Goal: Task Accomplishment & Management: Complete application form

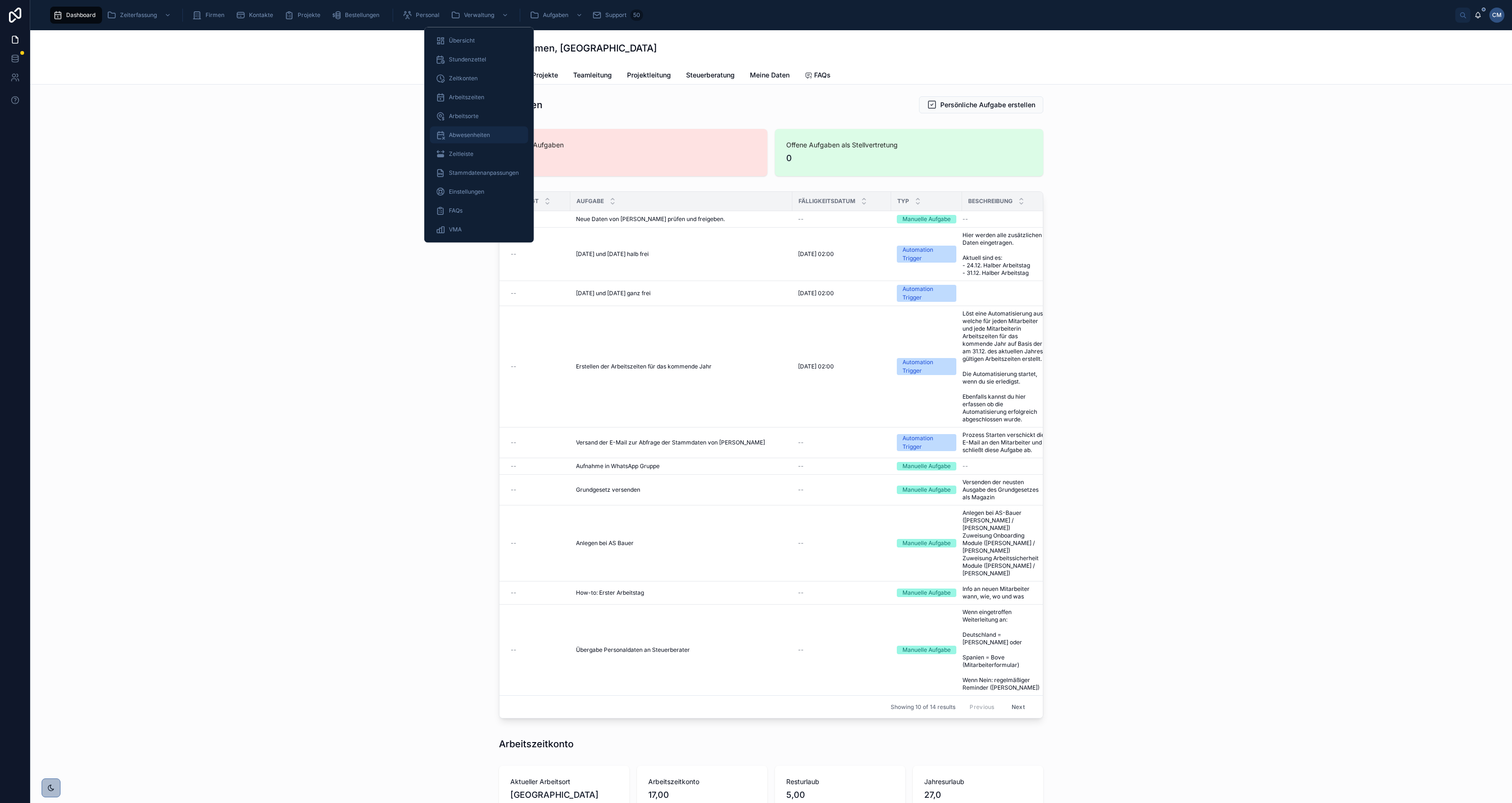
click at [467, 136] on span "Abwesenheiten" at bounding box center [470, 135] width 41 height 8
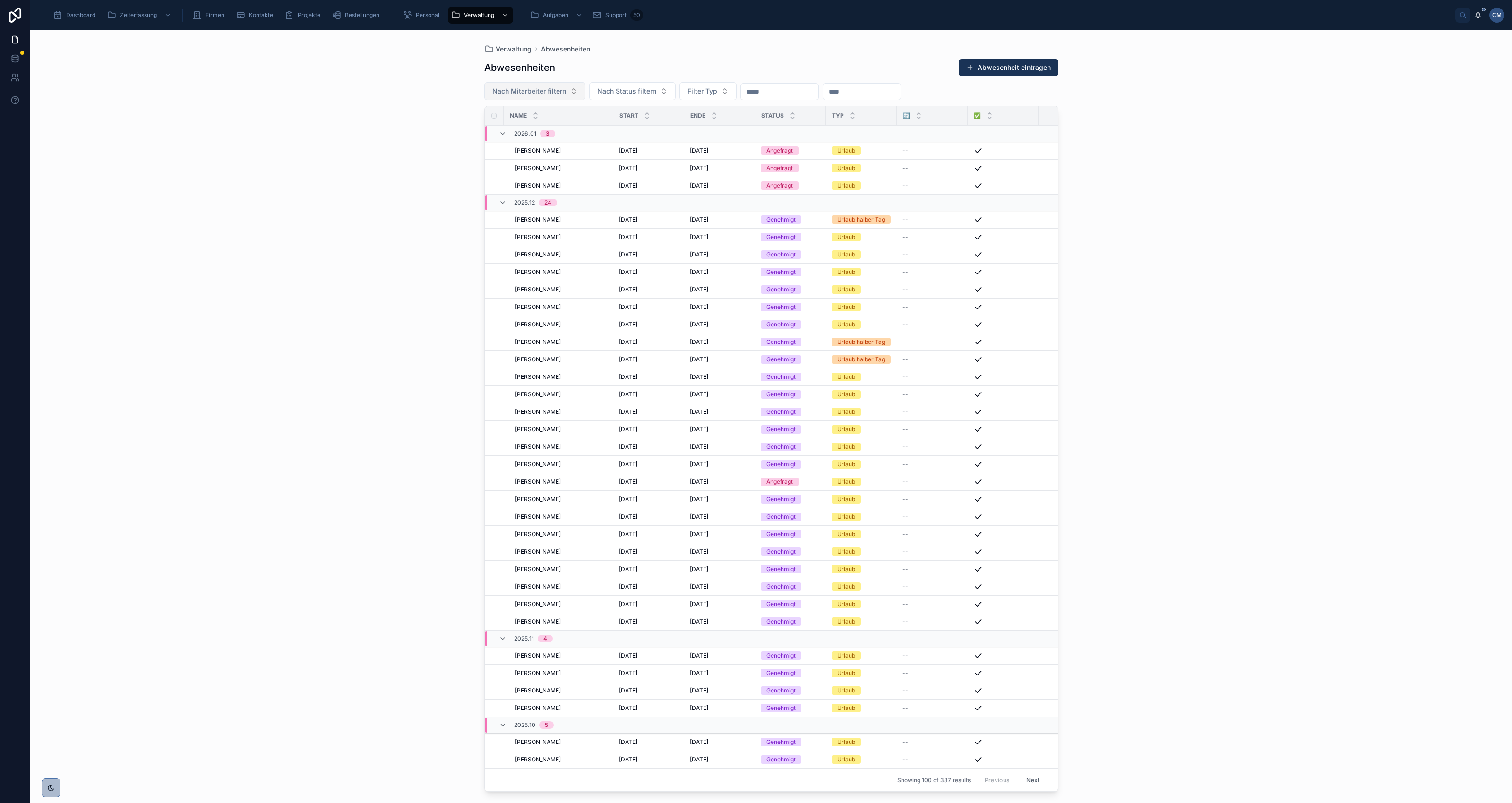
click at [572, 89] on button "Nach Mitarbeiter filtern" at bounding box center [535, 91] width 101 height 18
type input "*"
click at [515, 200] on span "[PERSON_NAME][EMAIL_ADDRESS][DOMAIN_NAME]" at bounding box center [528, 203] width 95 height 9
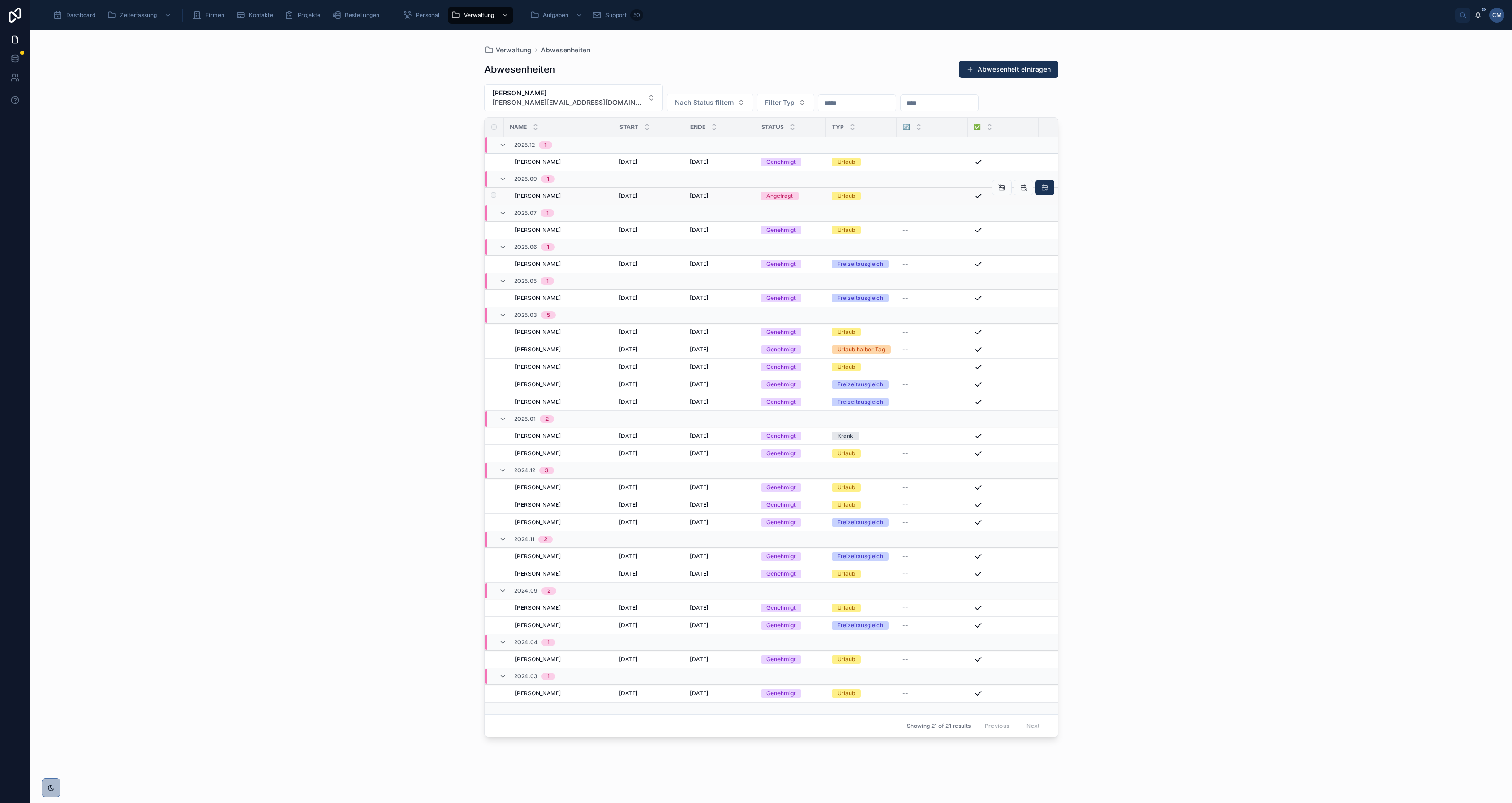
click at [632, 196] on span "[DATE]" at bounding box center [628, 196] width 18 height 8
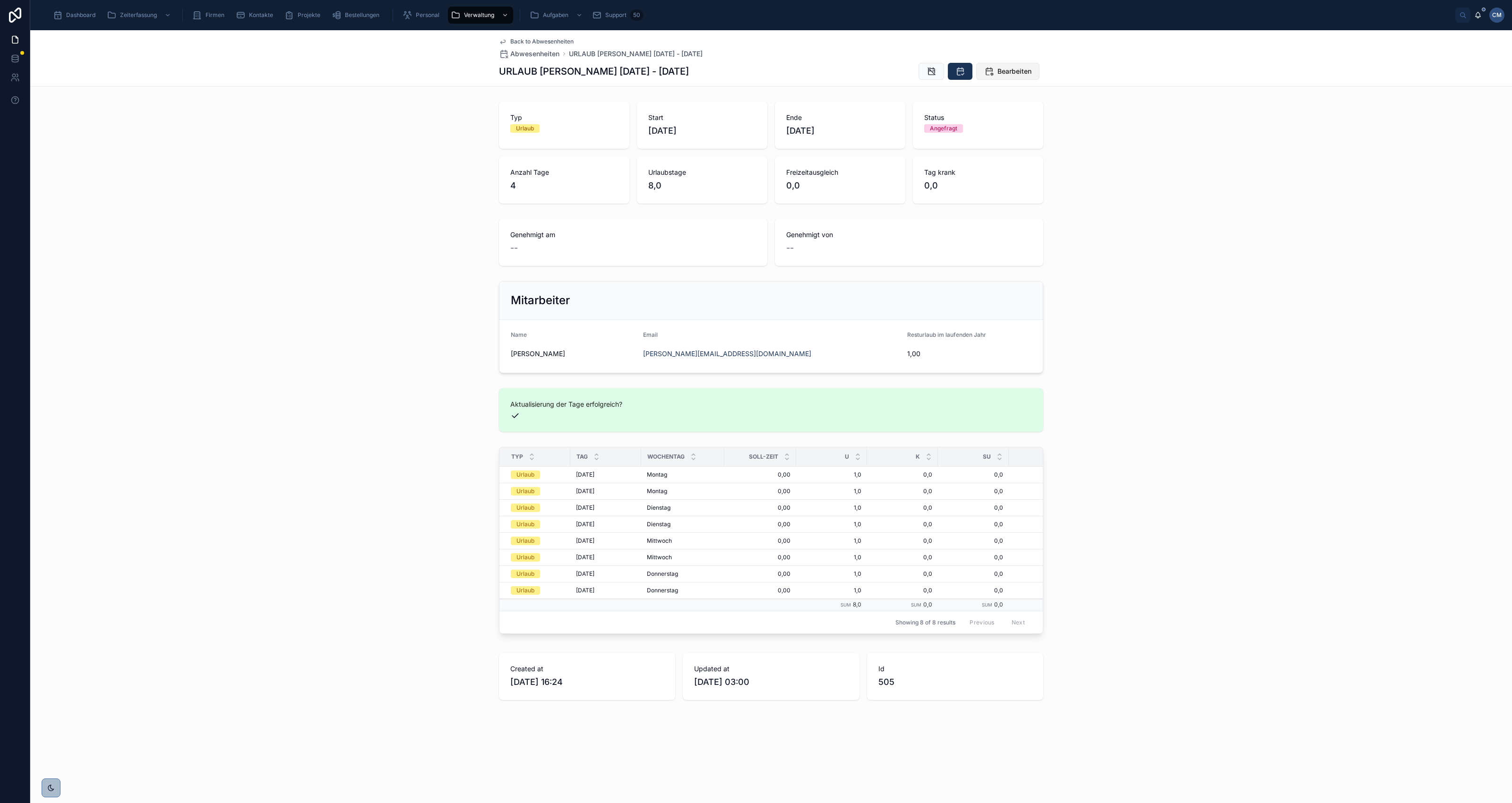
click at [1014, 69] on span "Bearbeiten" at bounding box center [1014, 72] width 34 height 9
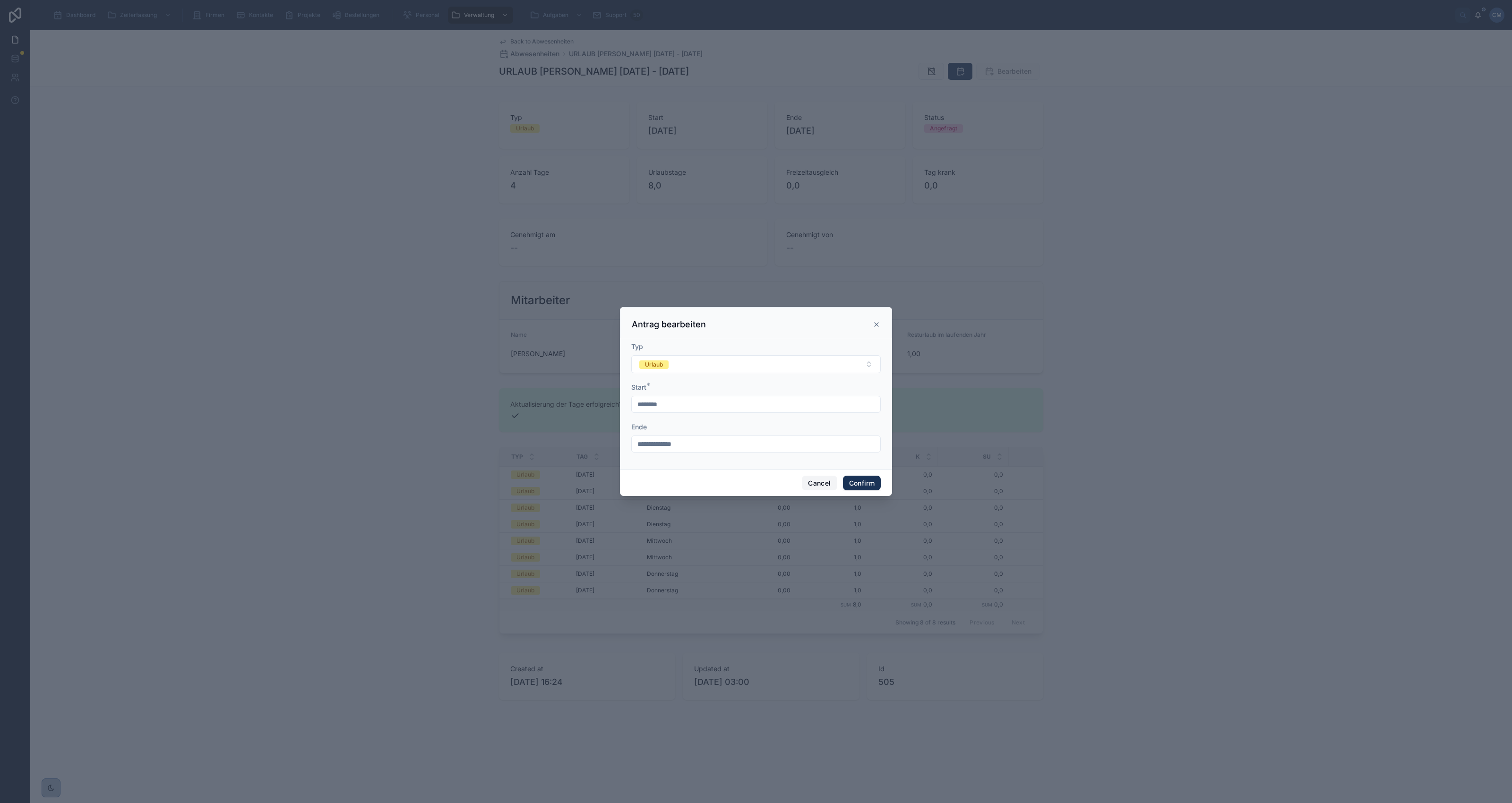
click at [814, 485] on button "Cancel" at bounding box center [819, 484] width 35 height 15
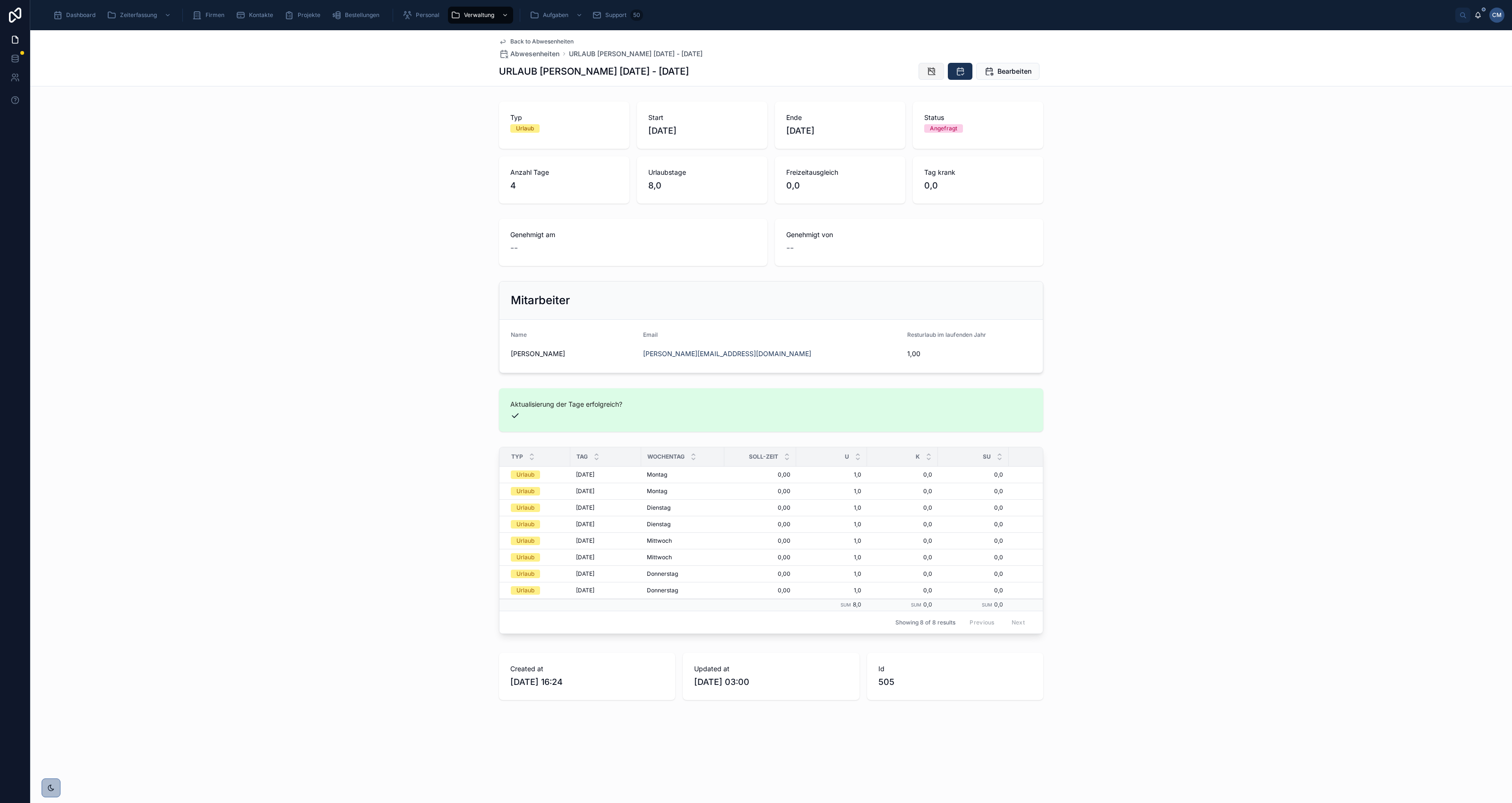
click at [927, 72] on icon at bounding box center [932, 72] width 9 height 9
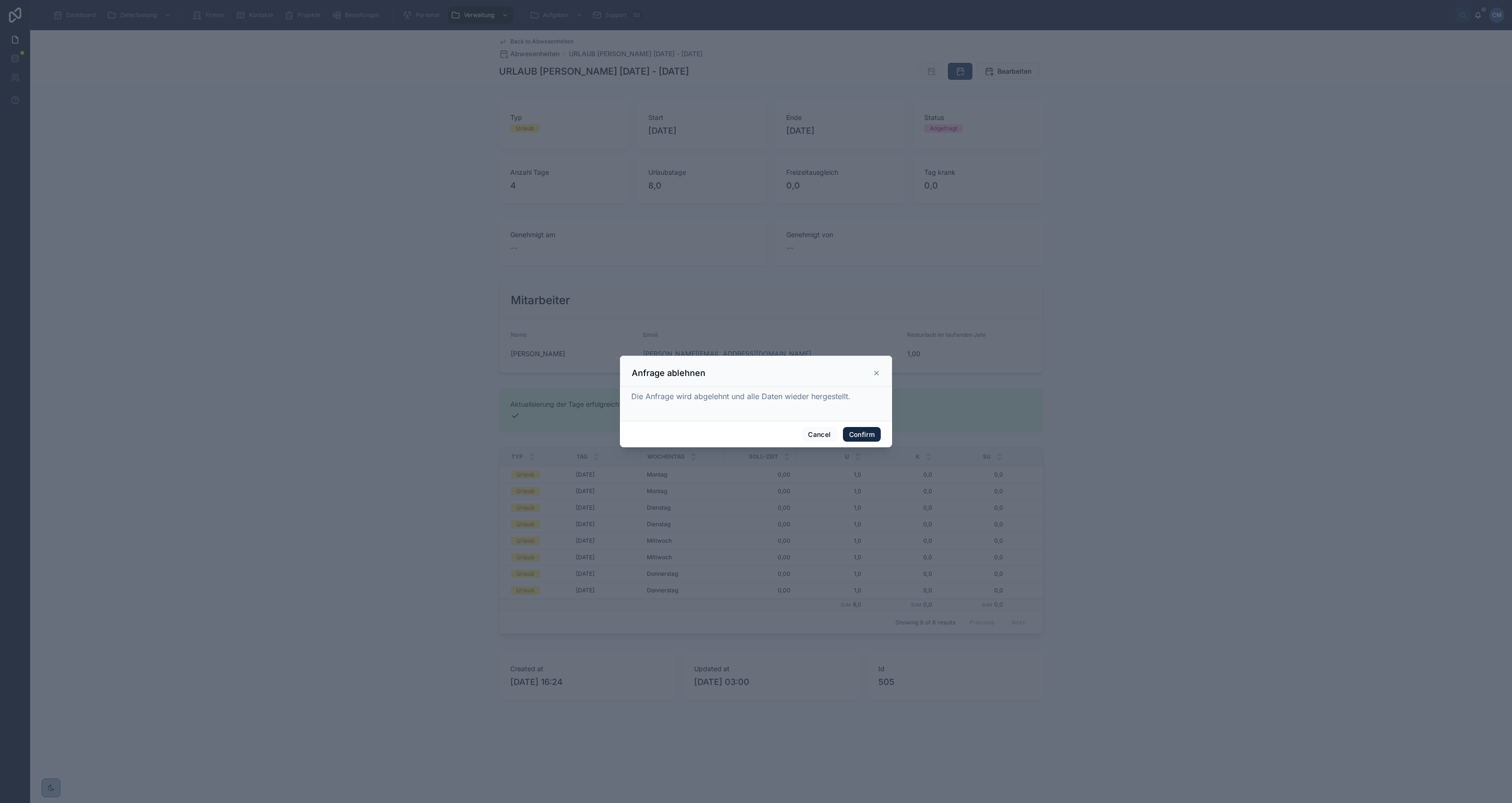
click at [863, 433] on button "Confirm" at bounding box center [862, 435] width 38 height 15
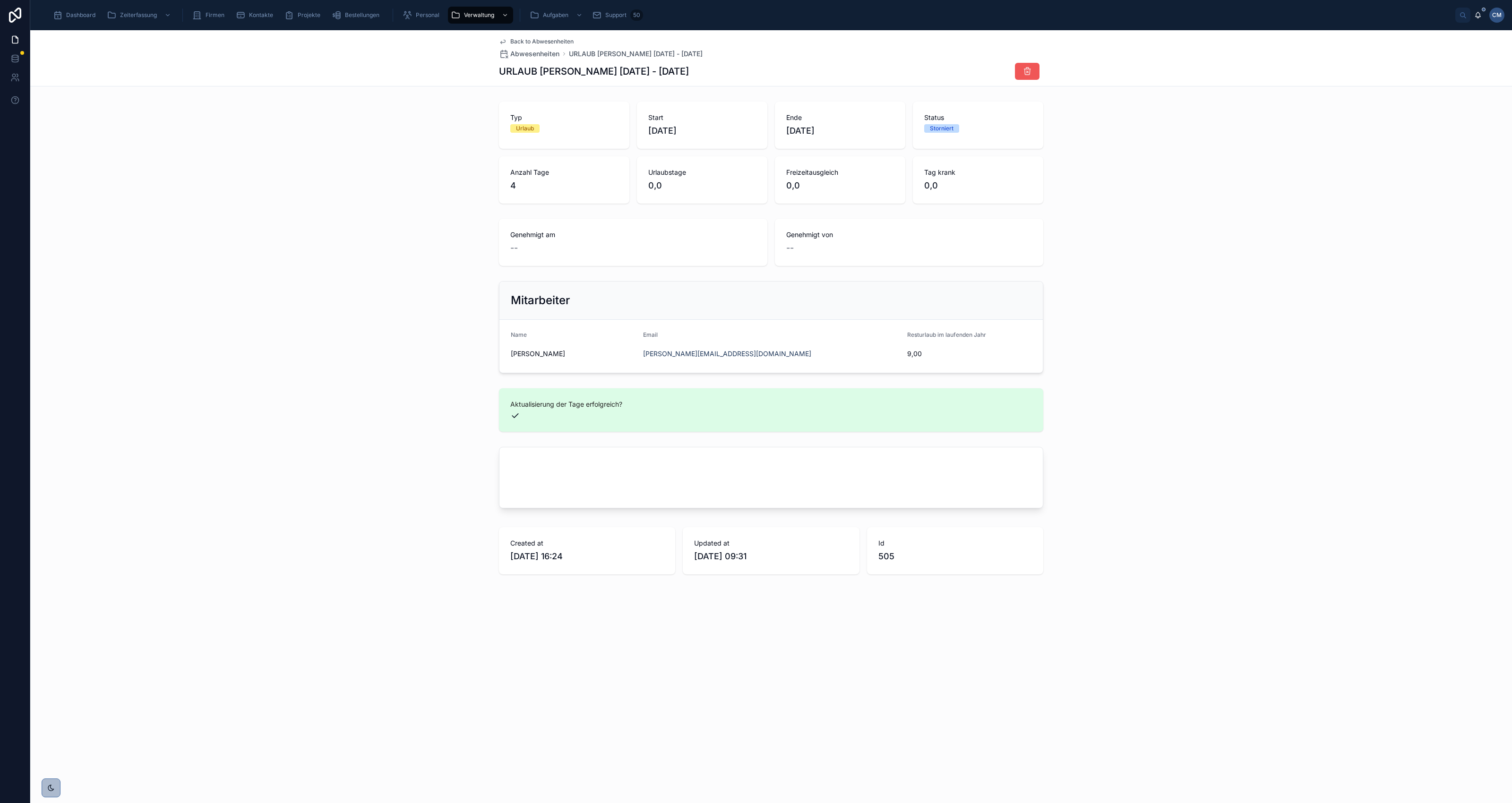
click at [1028, 72] on icon at bounding box center [1027, 72] width 9 height 9
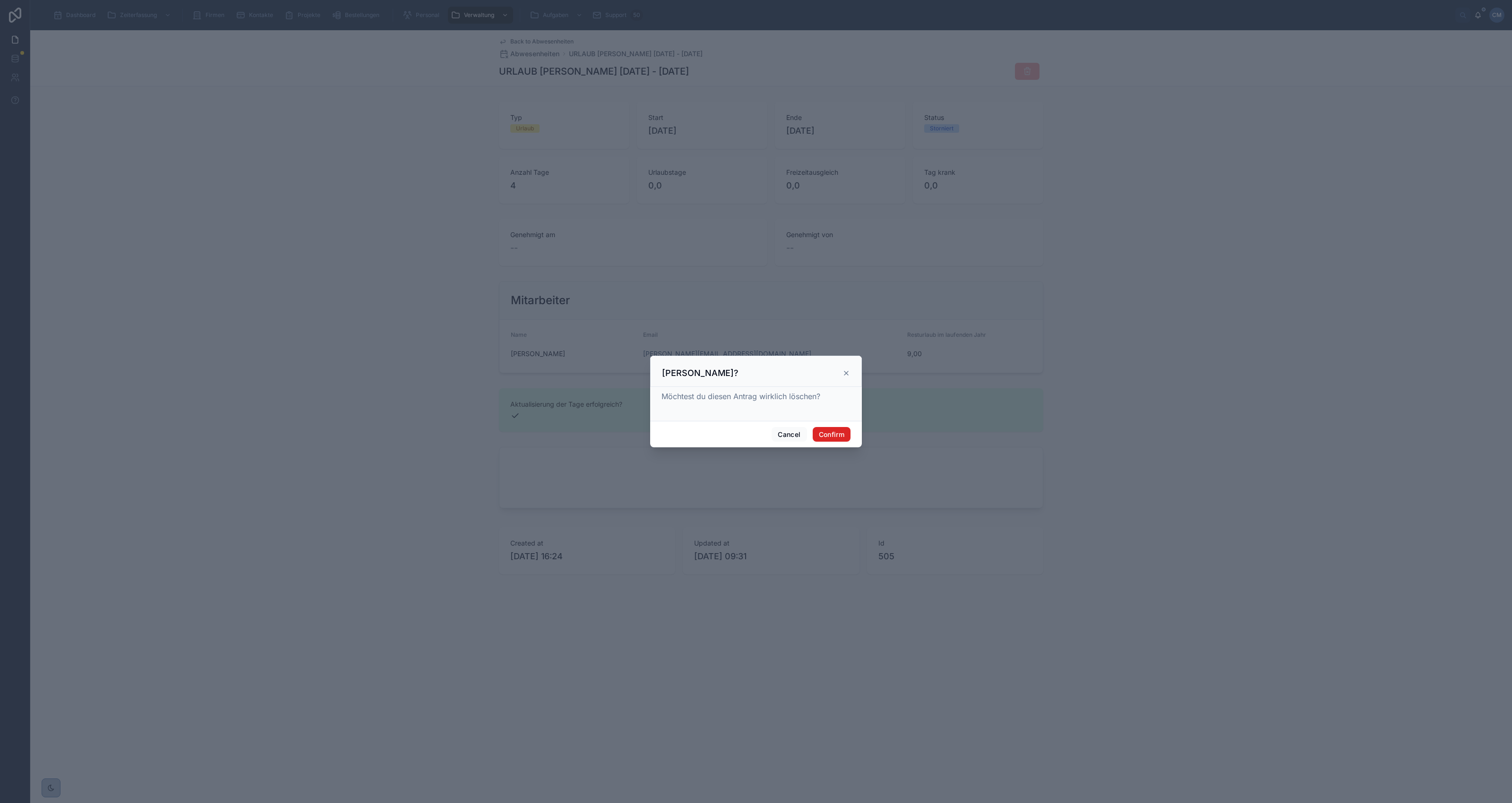
click at [835, 436] on button "Confirm" at bounding box center [832, 435] width 38 height 15
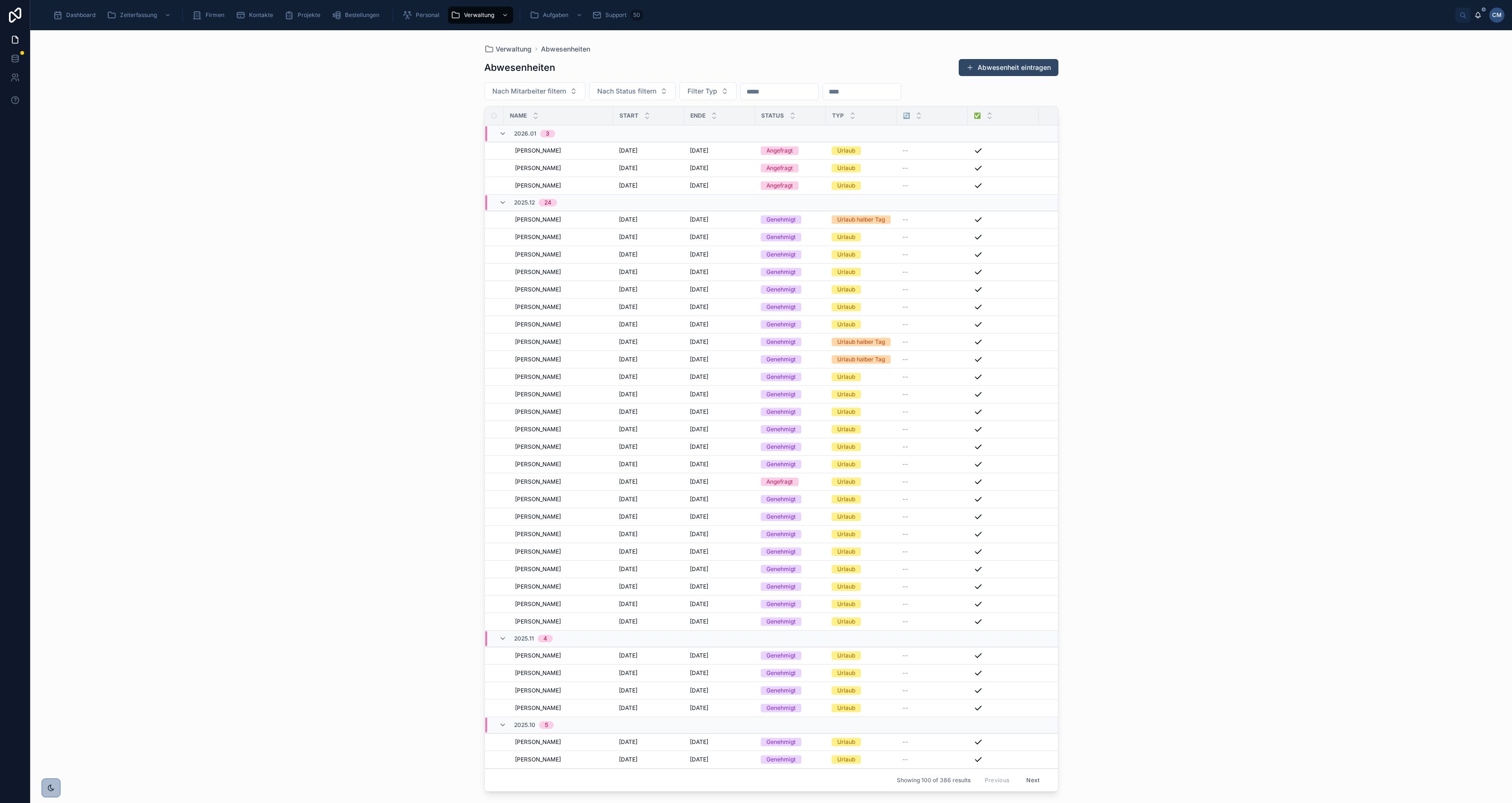
click at [1005, 68] on button "Abwesenheit eintragen" at bounding box center [1008, 68] width 100 height 17
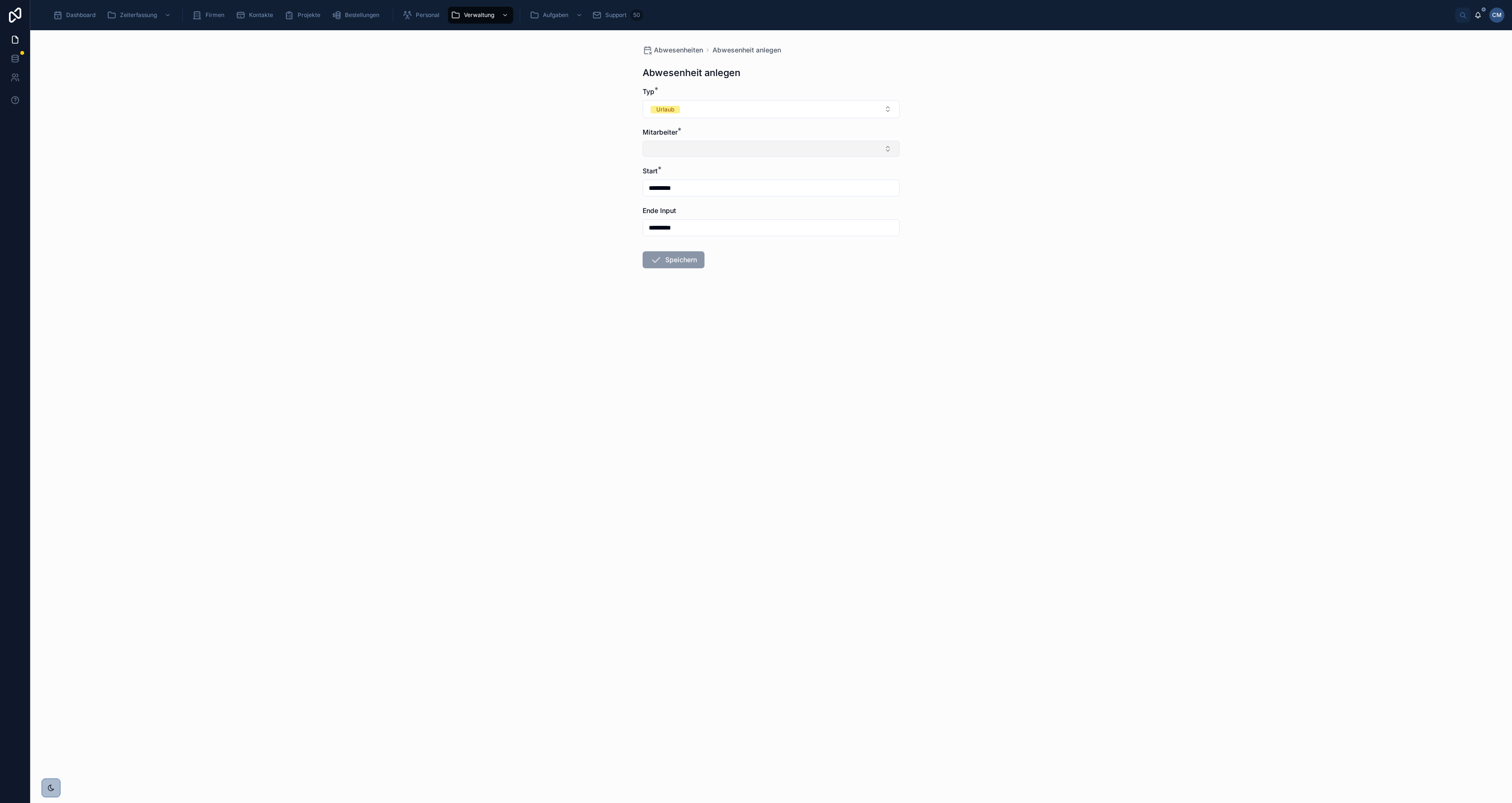
click at [703, 151] on button "Select Button" at bounding box center [771, 149] width 257 height 16
type input "*"
click at [681, 253] on span "[PERSON_NAME]" at bounding box center [724, 251] width 151 height 9
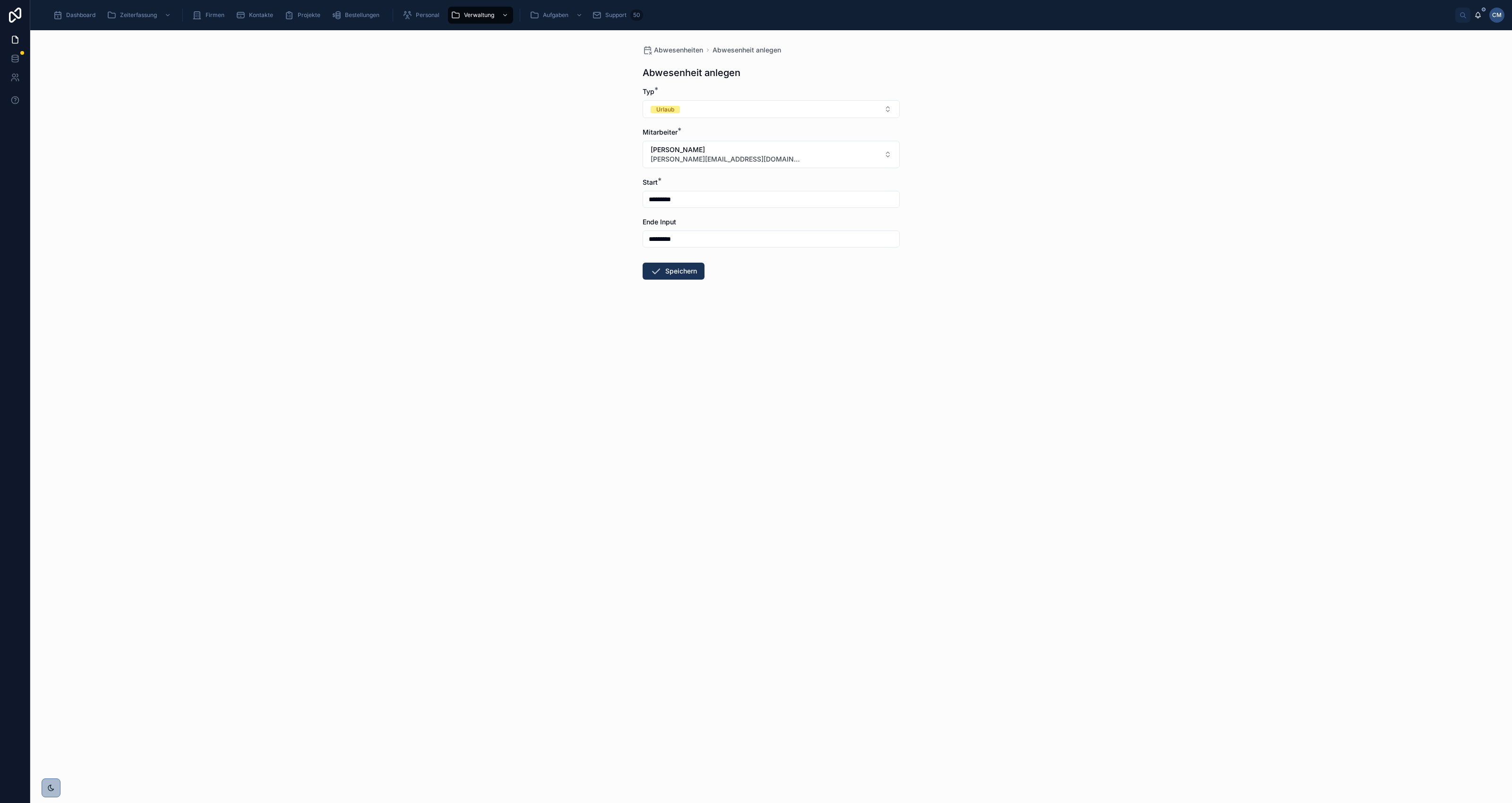
click at [689, 197] on input "*********" at bounding box center [771, 199] width 256 height 14
click at [823, 224] on button at bounding box center [822, 222] width 17 height 17
click at [718, 276] on button "1" at bounding box center [720, 278] width 17 height 17
type input "********"
click at [697, 235] on input "********" at bounding box center [771, 239] width 256 height 14
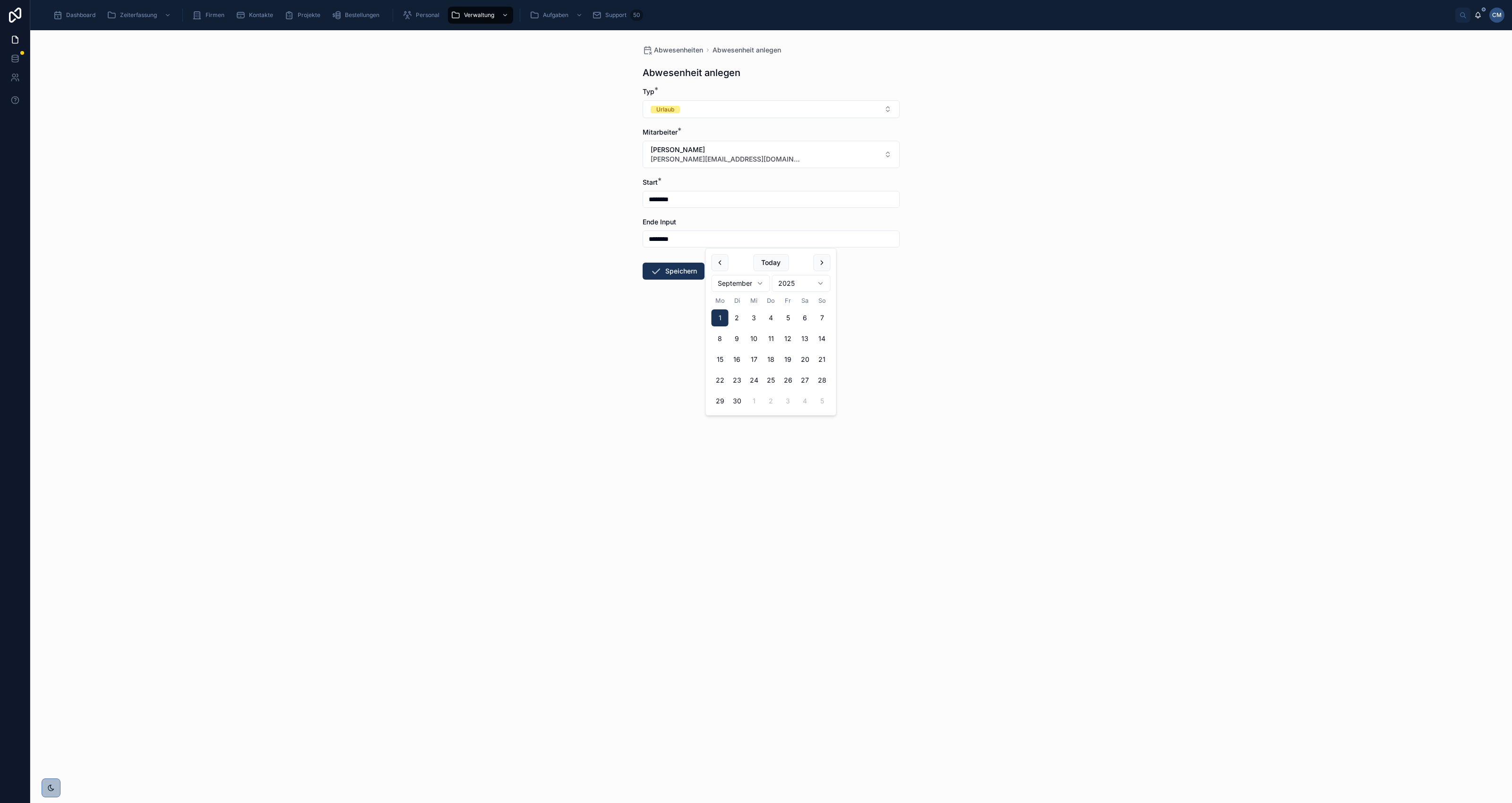
click at [768, 316] on button "4" at bounding box center [771, 318] width 17 height 17
type input "********"
click at [946, 309] on div "Abwesenheiten Abwesenheit anlegen Abwesenheit anlegen Typ * Urlaub Mitarbeiter …" at bounding box center [771, 417] width 1481 height 773
click at [693, 273] on button "Speichern" at bounding box center [673, 271] width 62 height 17
